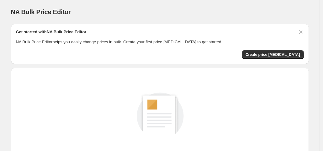
click at [296, 147] on div "Create a price [MEDICAL_DATA] to get started New price [MEDICAL_DATA]" at bounding box center [160, 125] width 288 height 93
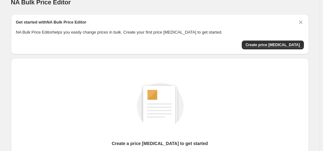
scroll to position [4, 0]
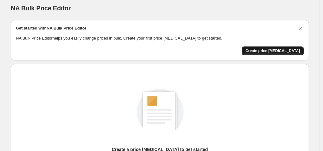
click at [266, 48] on span "Create price [MEDICAL_DATA]" at bounding box center [273, 50] width 55 height 5
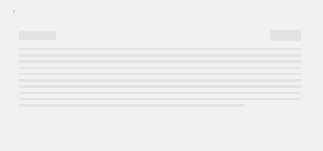
select select "percentage"
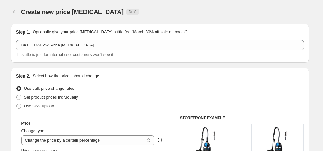
scroll to position [132, 0]
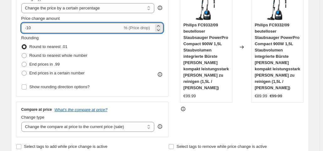
click at [39, 28] on input "-10" at bounding box center [71, 28] width 101 height 10
type input "-1"
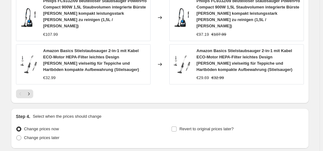
scroll to position [548, 0]
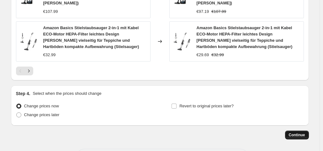
type input "-25"
click at [296, 131] on button "Continue" at bounding box center [297, 135] width 24 height 9
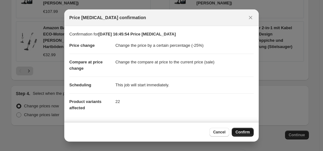
click at [249, 131] on span "Confirm" at bounding box center [243, 132] width 14 height 5
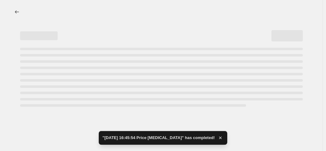
select select "percentage"
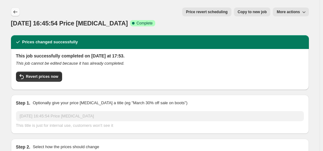
click at [18, 13] on icon "Price change jobs" at bounding box center [15, 12] width 6 height 6
